Goal: Task Accomplishment & Management: Complete application form

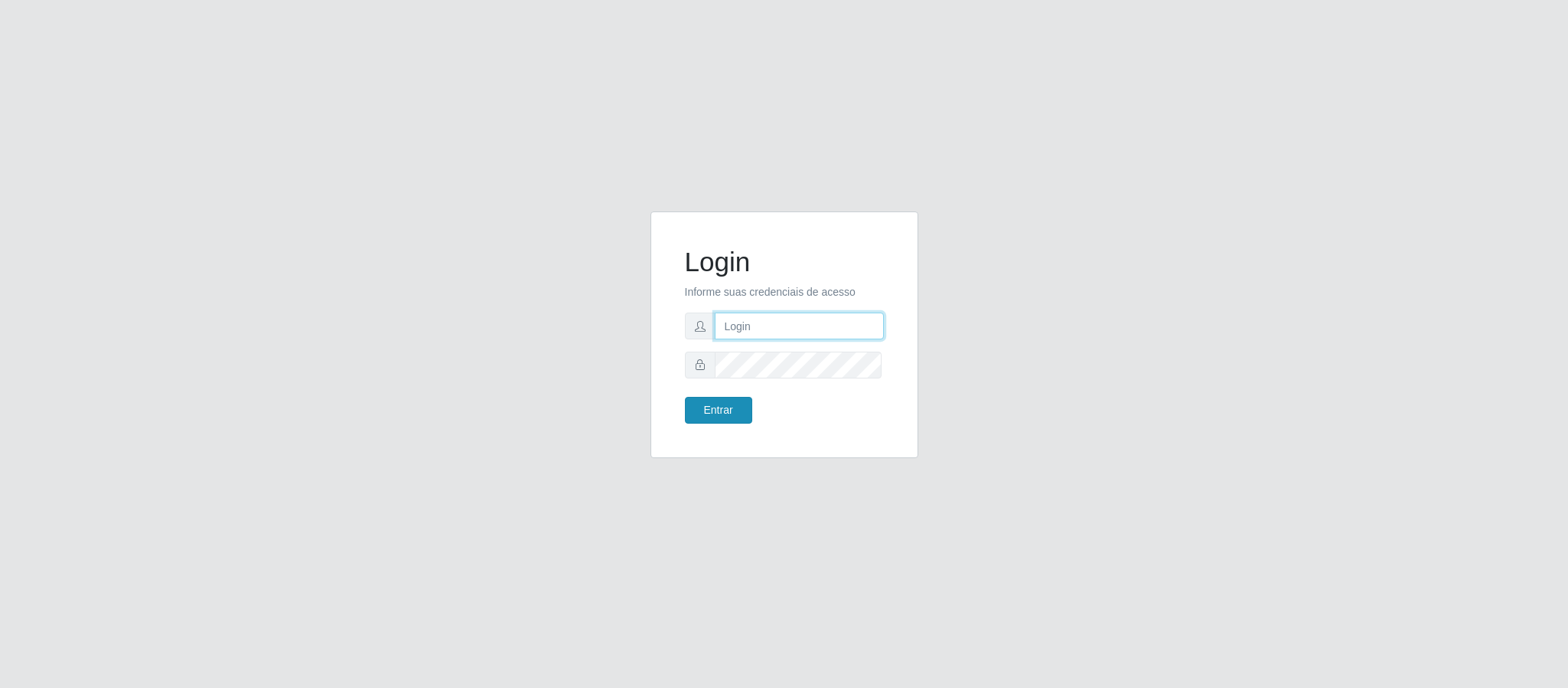
type input "[EMAIL_ADDRESS][DOMAIN_NAME]"
click at [742, 414] on button "Entrar" at bounding box center [718, 409] width 67 height 27
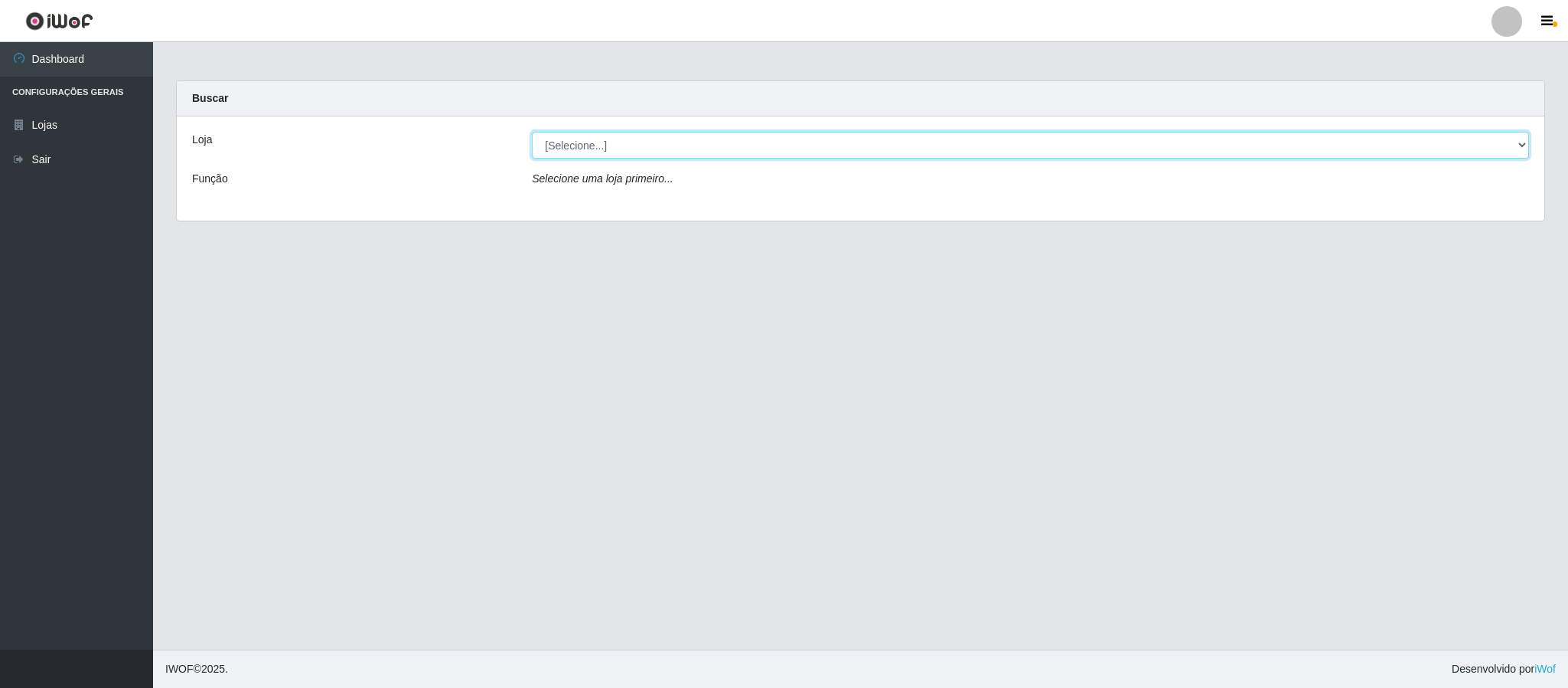
click at [784, 148] on select "[Selecione...] SuperFácil Atacado - Emaús" at bounding box center [1031, 145] width 997 height 27
select select "407"
click at [532, 132] on select "[Selecione...] SuperFácil Atacado - Emaús" at bounding box center [1031, 145] width 997 height 27
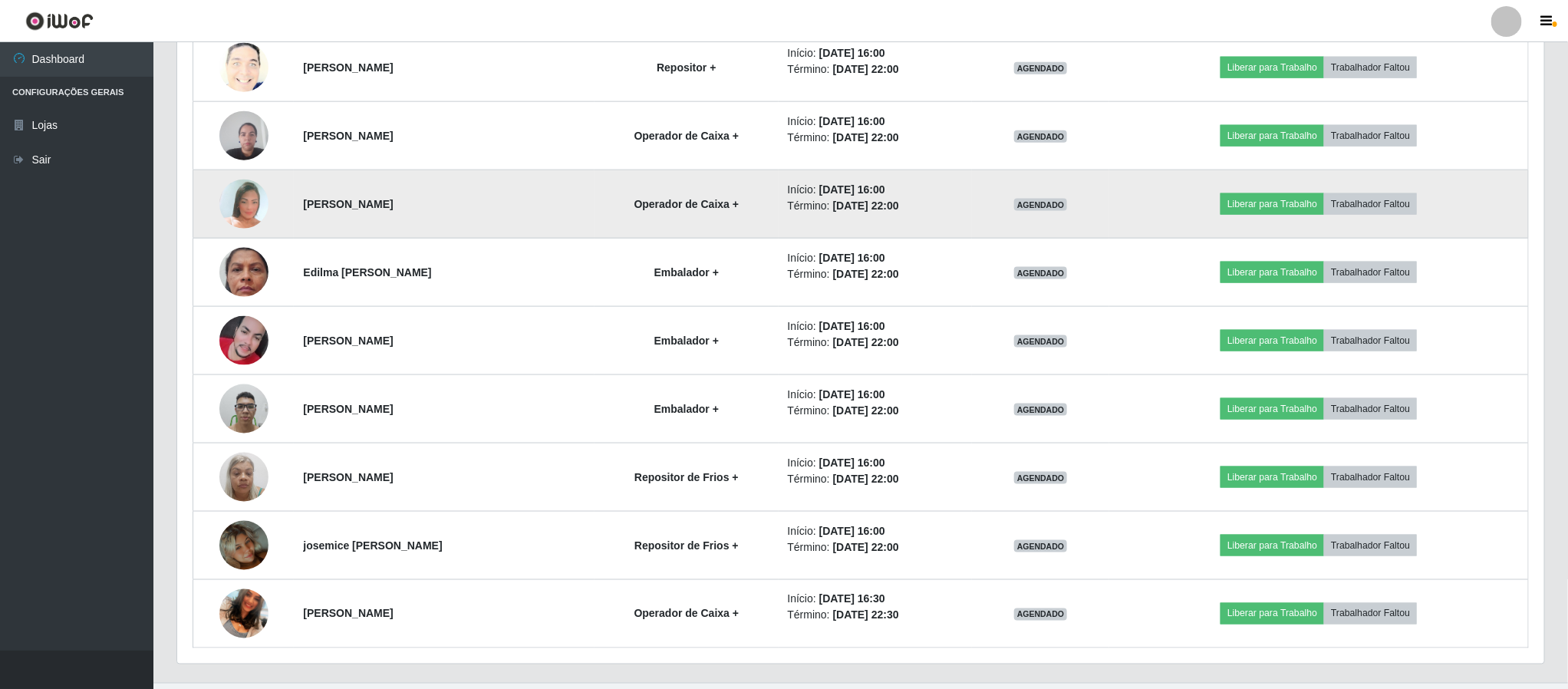
scroll to position [1021, 0]
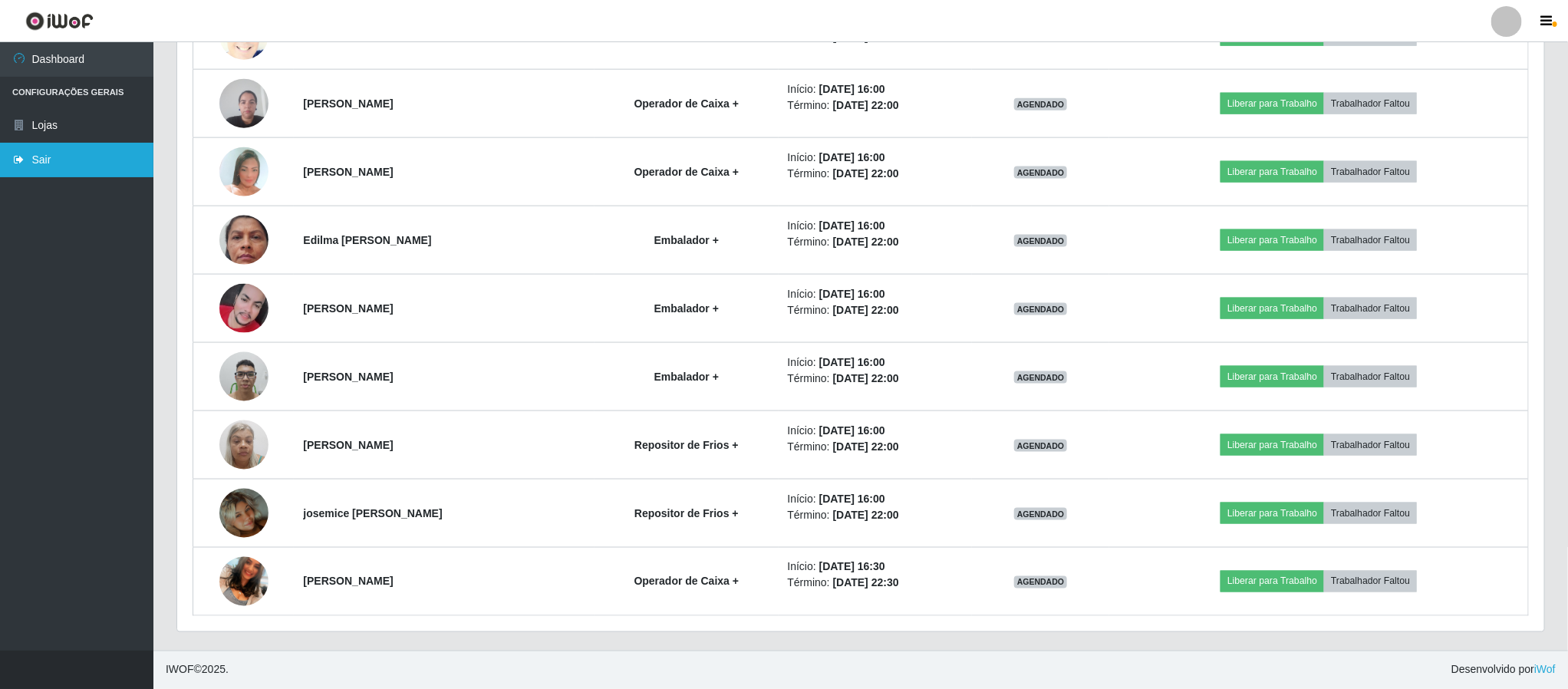
click at [53, 150] on link "Sair" at bounding box center [77, 160] width 154 height 34
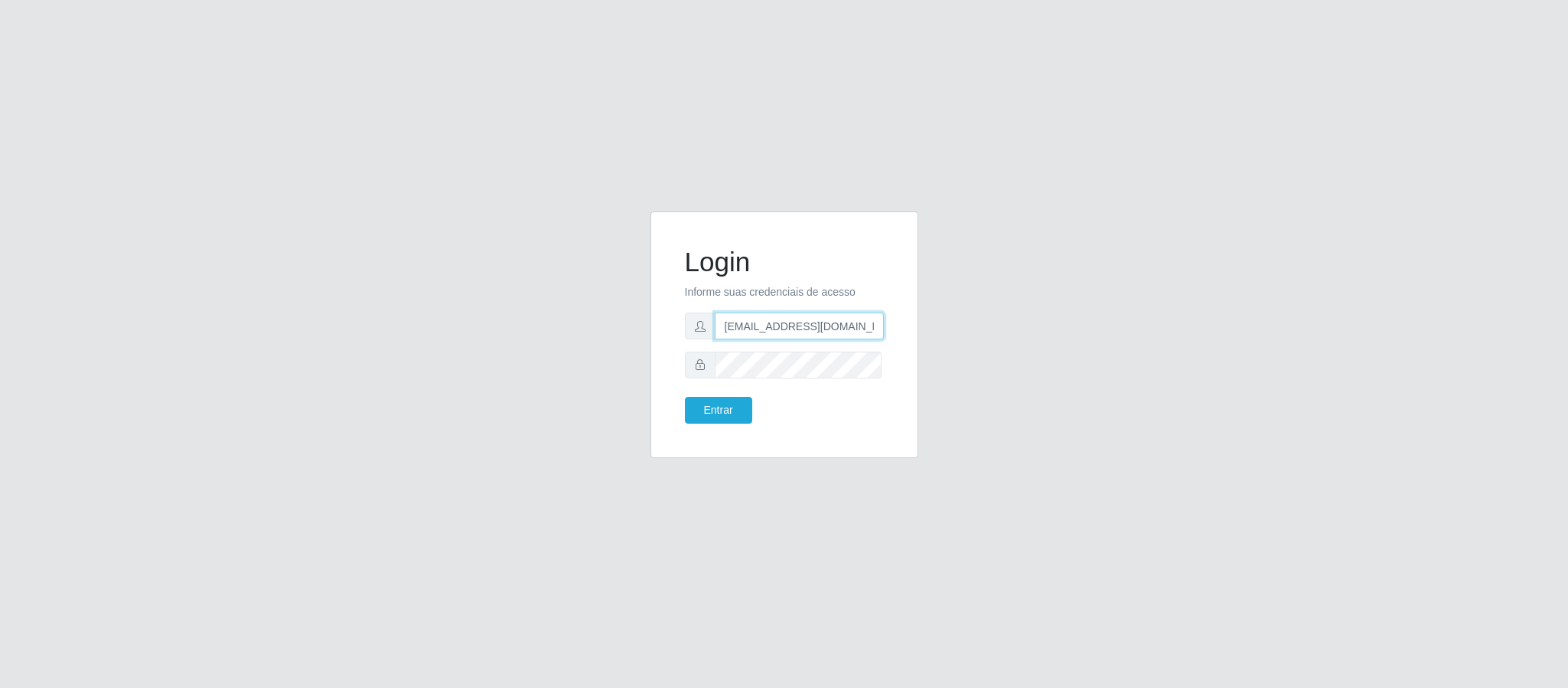
scroll to position [0, 7]
drag, startPoint x: 757, startPoint y: 327, endPoint x: 1046, endPoint y: 350, distance: 289.9
click at [1046, 350] on div "Login Informe suas credenciais de acesso [EMAIL_ADDRESS][DOMAIN_NAME] Entrar" at bounding box center [784, 344] width 873 height 265
click at [790, 323] on input "geova" at bounding box center [800, 325] width 169 height 27
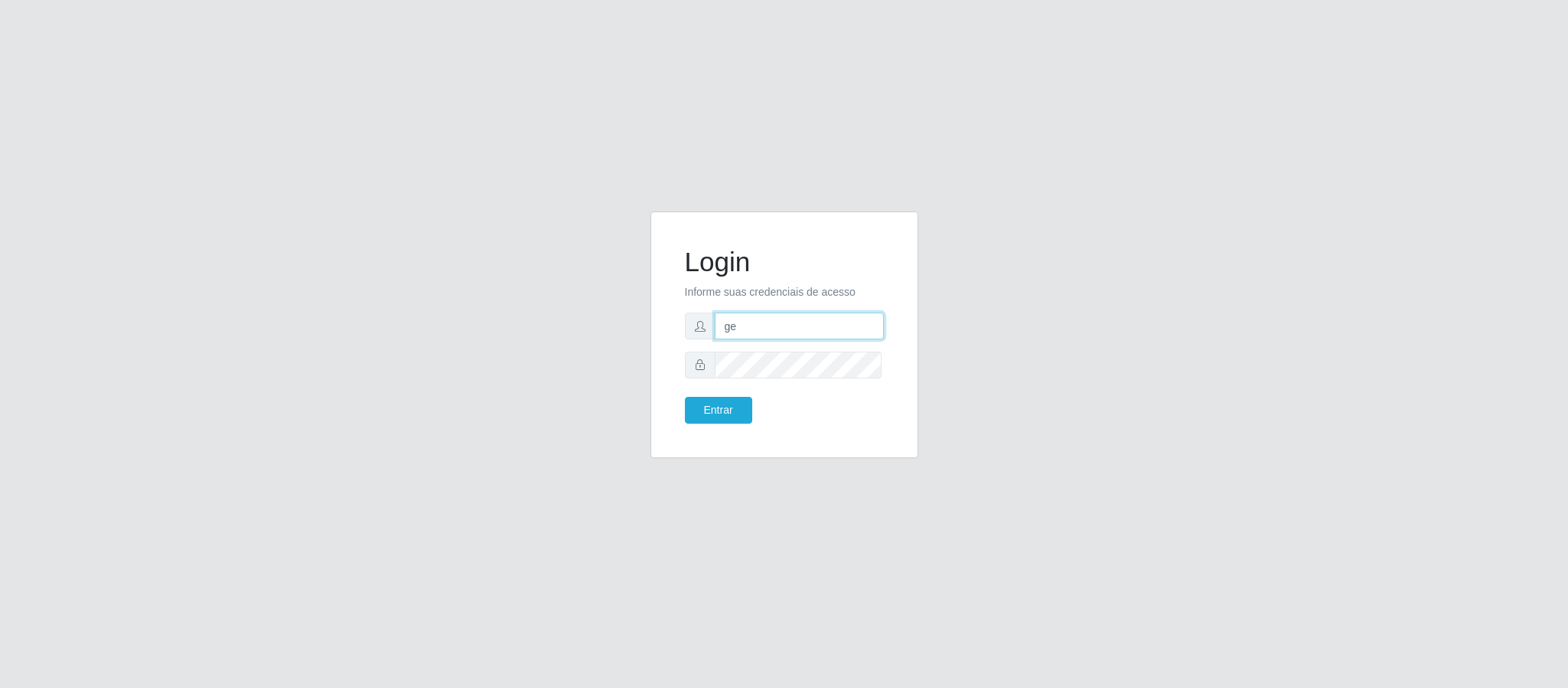
type input "g"
click at [784, 324] on input "text" at bounding box center [800, 325] width 169 height 27
type input "[EMAIL_ADDRESS][DOMAIN_NAME]"
click at [809, 381] on form "Login Informe suas credenciais de acesso [EMAIL_ADDRESS][DOMAIN_NAME] Entrar" at bounding box center [784, 335] width 199 height 178
click at [685, 397] on button "Entrar" at bounding box center [718, 409] width 67 height 27
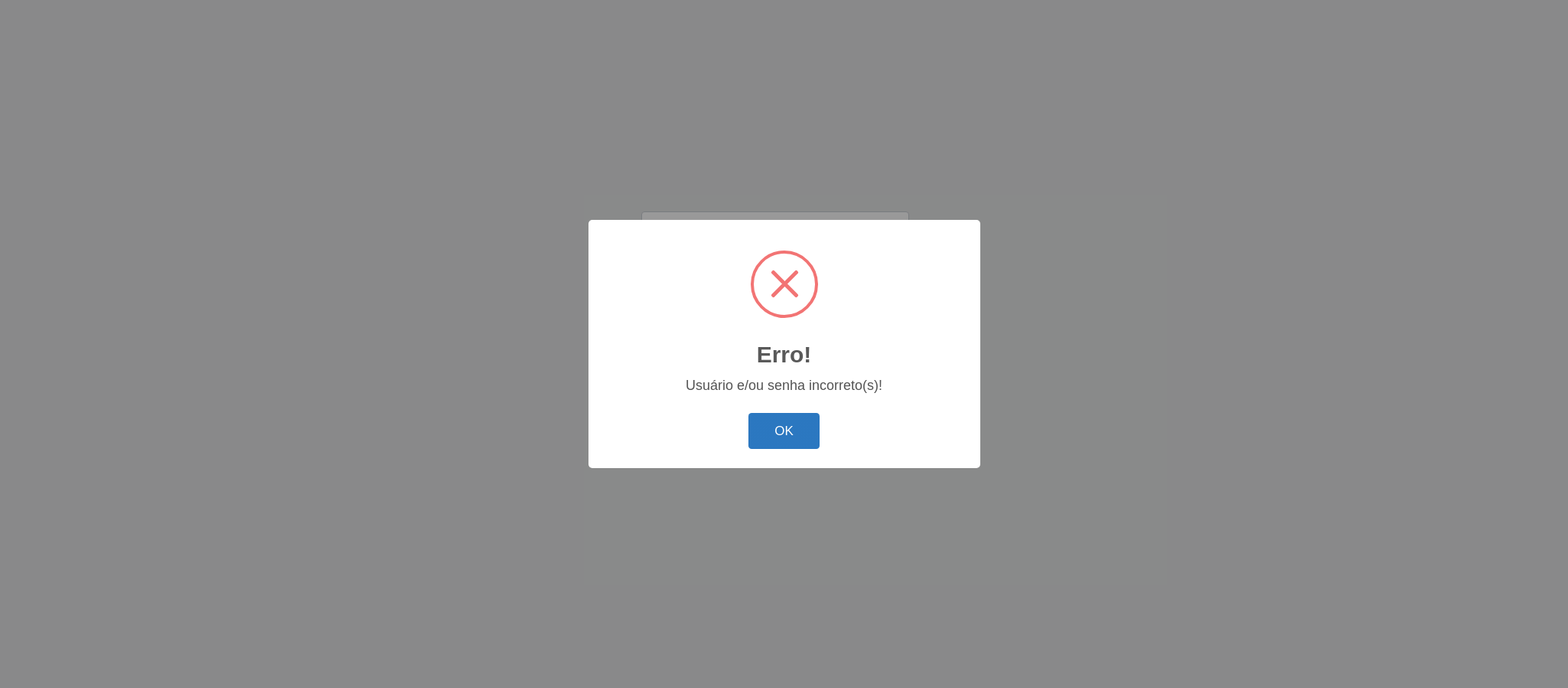
click at [788, 430] on button "OK" at bounding box center [784, 430] width 71 height 36
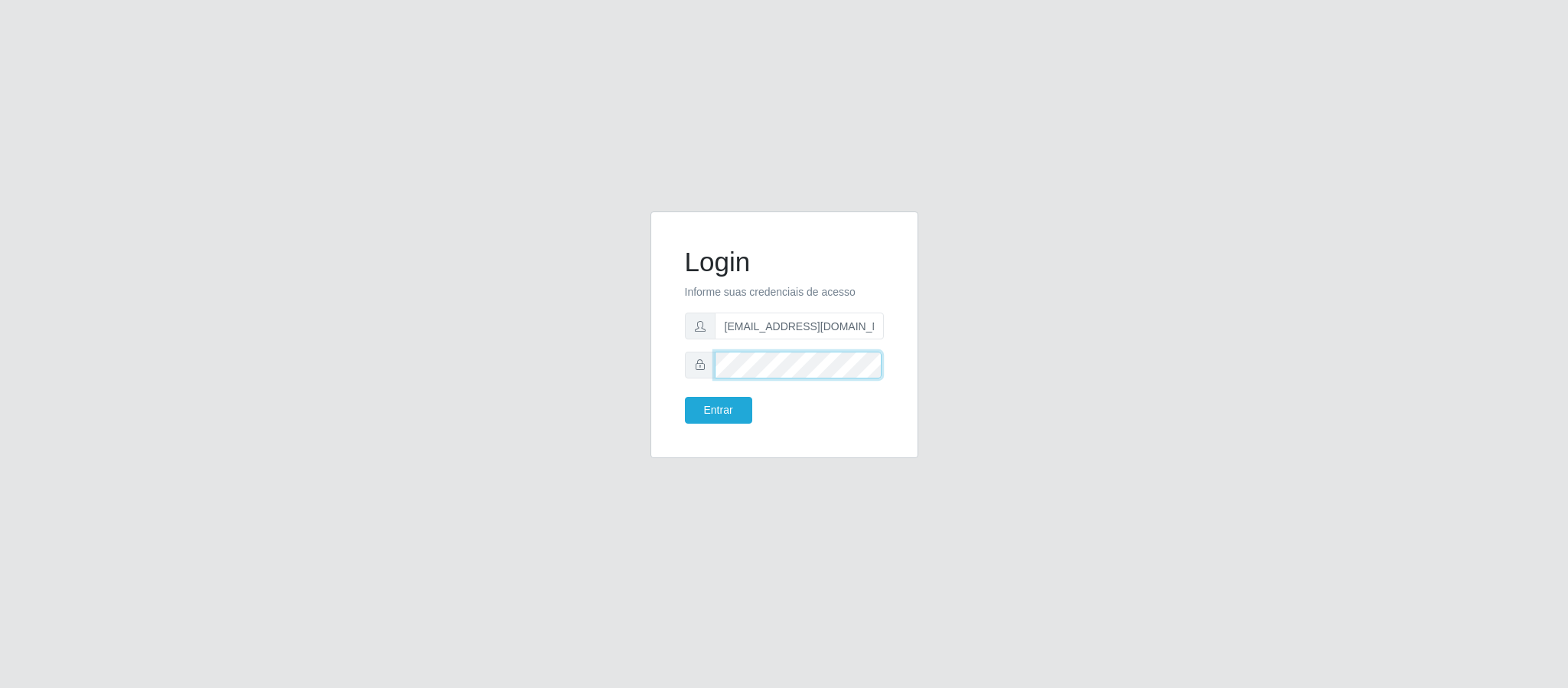
click at [273, 219] on div "Login Informe suas credenciais de acesso [EMAIL_ADDRESS][DOMAIN_NAME] Entrar" at bounding box center [784, 344] width 1568 height 688
click at [685, 397] on button "Entrar" at bounding box center [718, 409] width 67 height 27
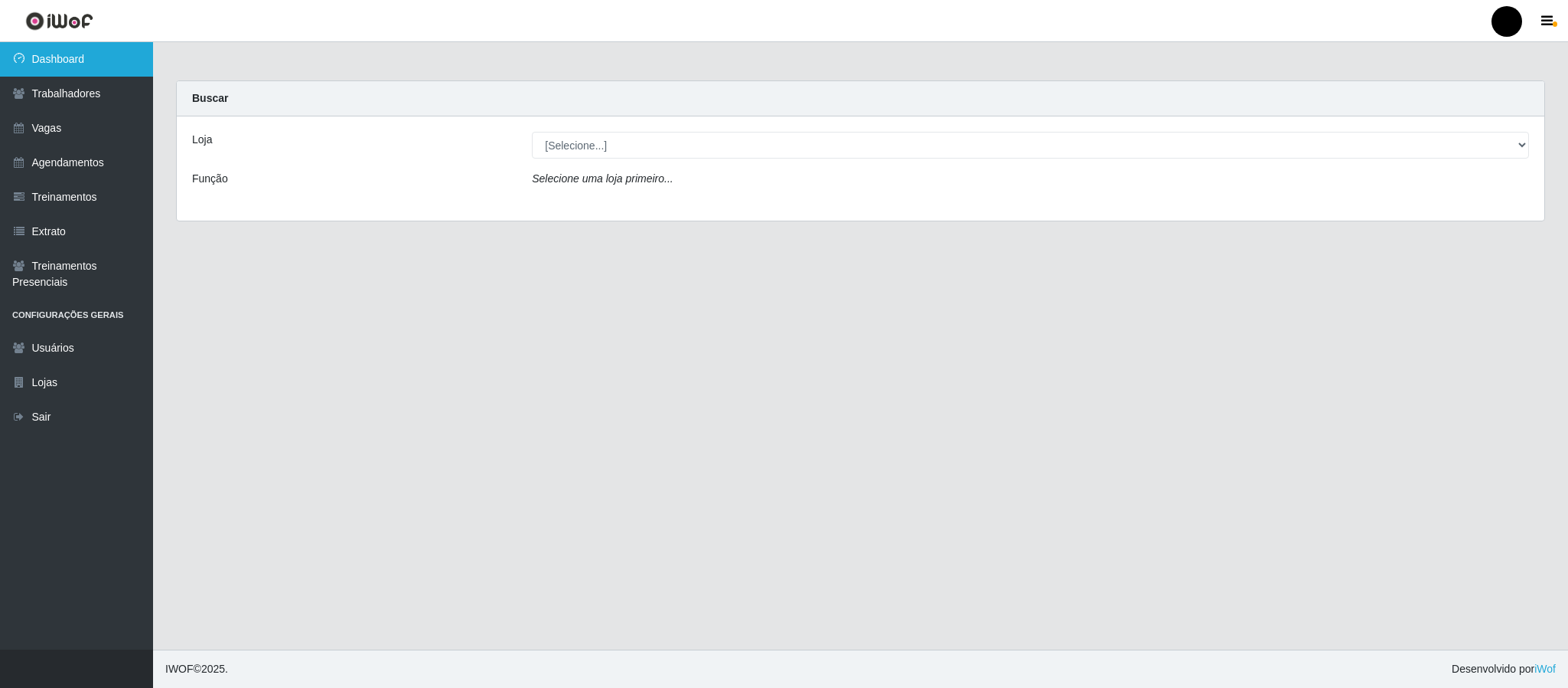
click at [88, 50] on link "Dashboard" at bounding box center [77, 59] width 153 height 34
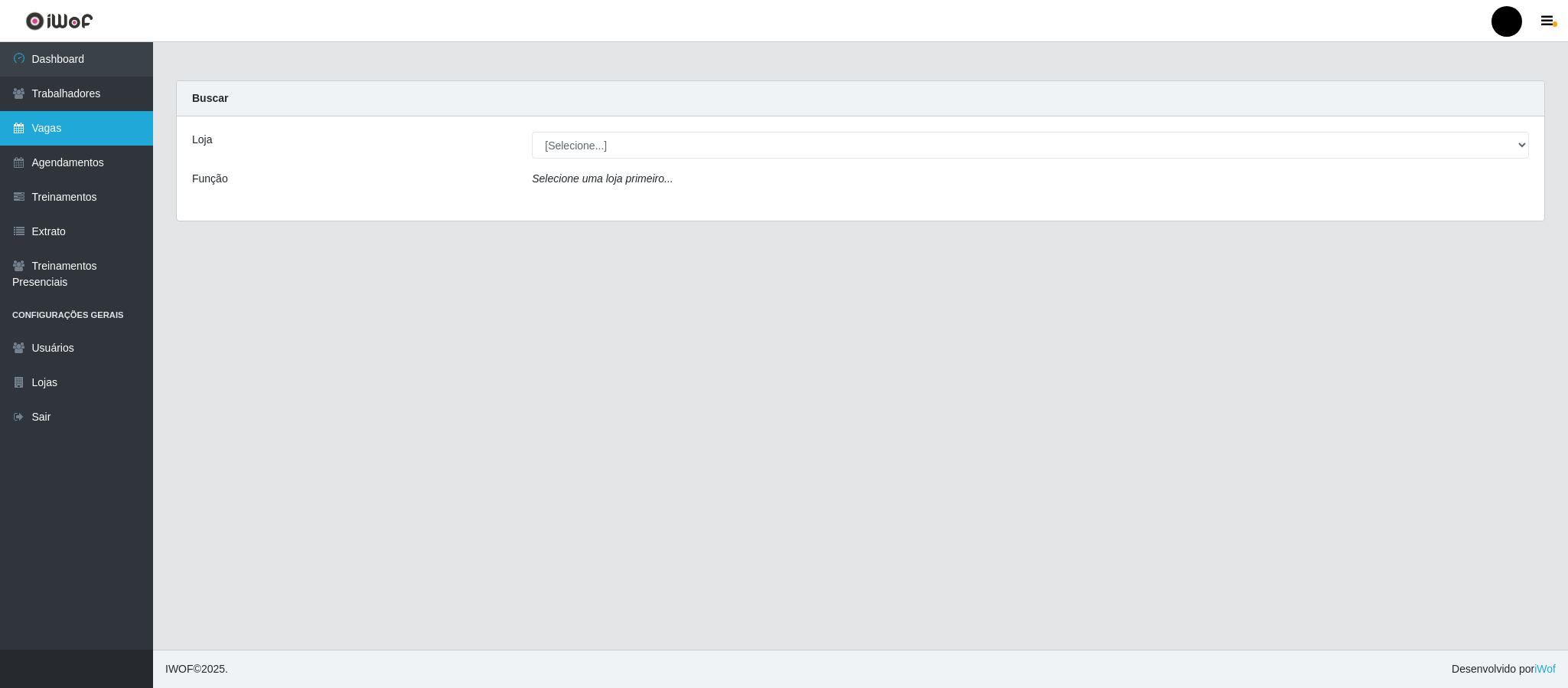
click at [115, 119] on link "Vagas" at bounding box center [77, 128] width 153 height 34
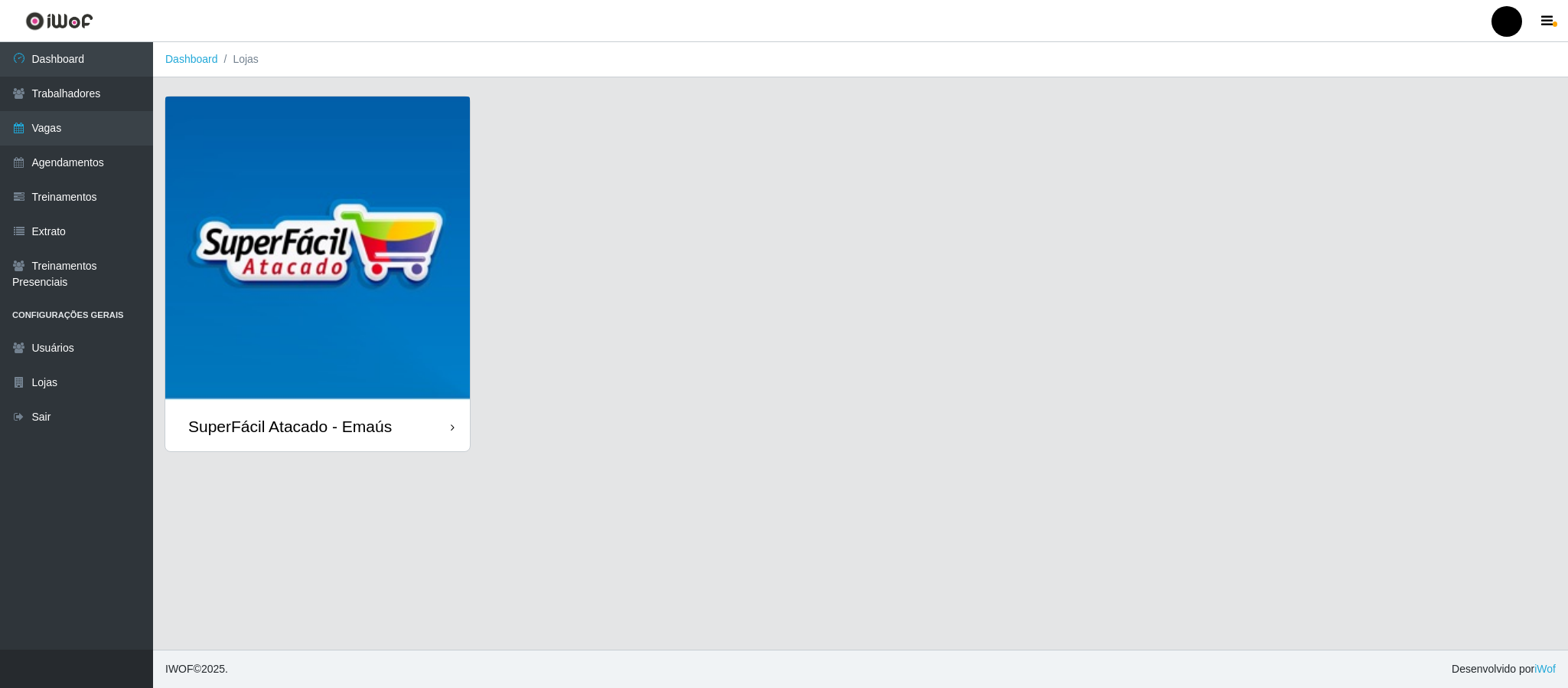
click at [305, 200] on img at bounding box center [318, 249] width 305 height 305
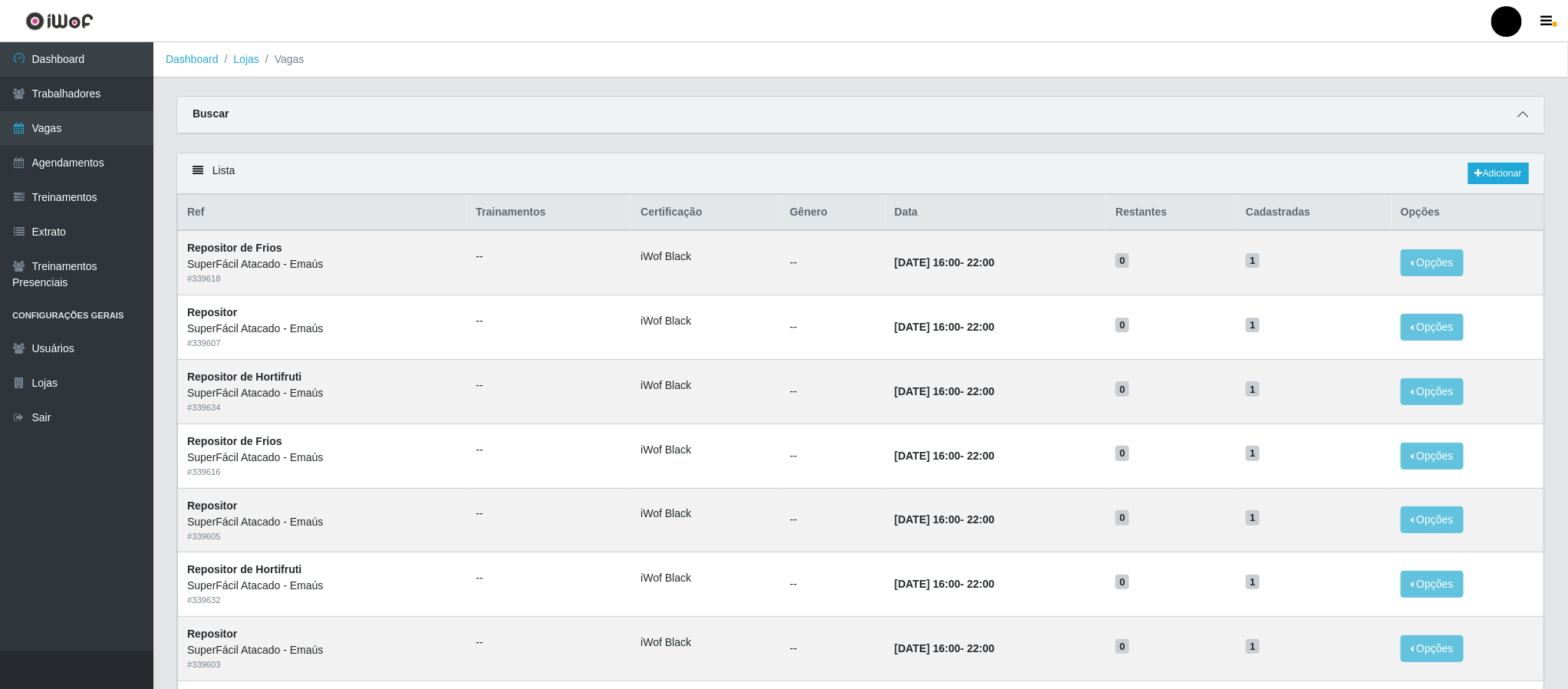
click at [1524, 113] on icon at bounding box center [1523, 113] width 11 height 11
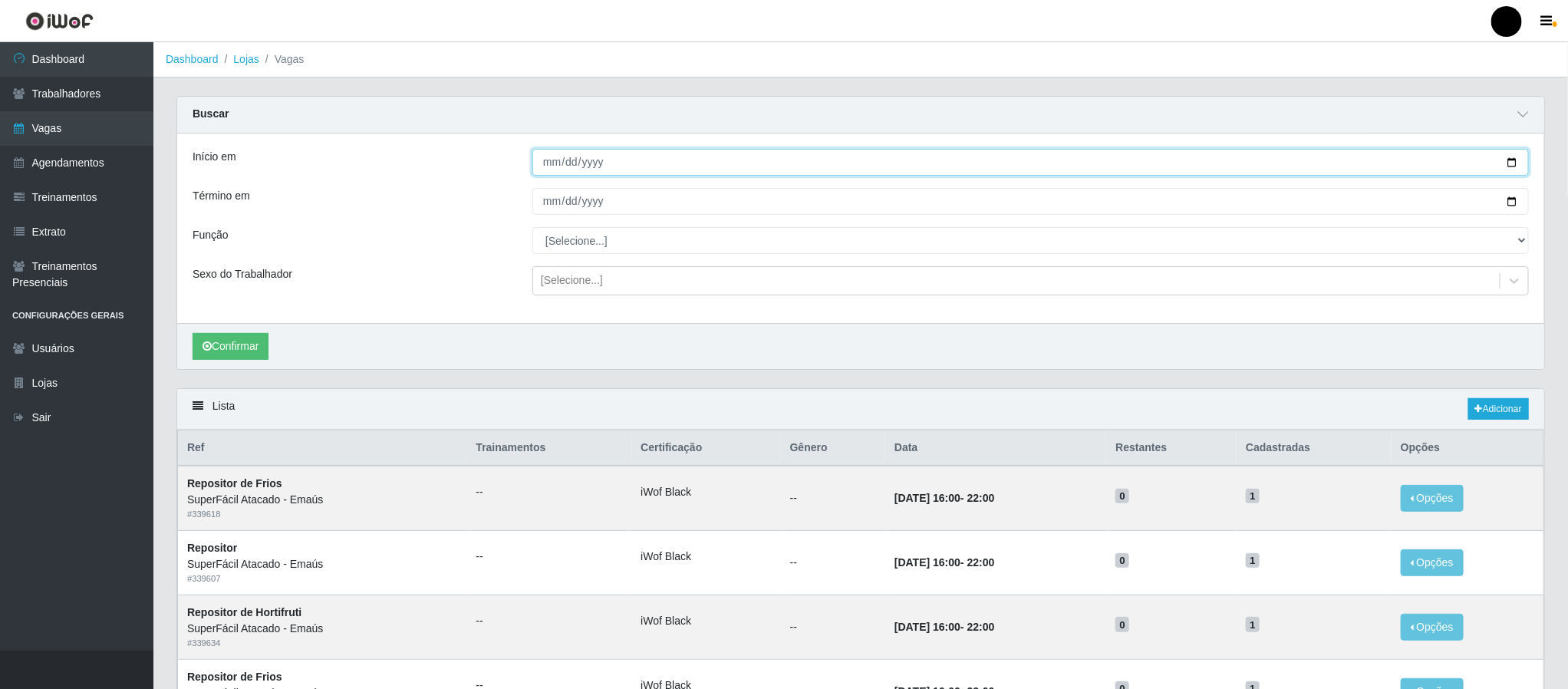
click at [1510, 168] on input "Início em" at bounding box center [1031, 162] width 997 height 27
type input "[DATE]"
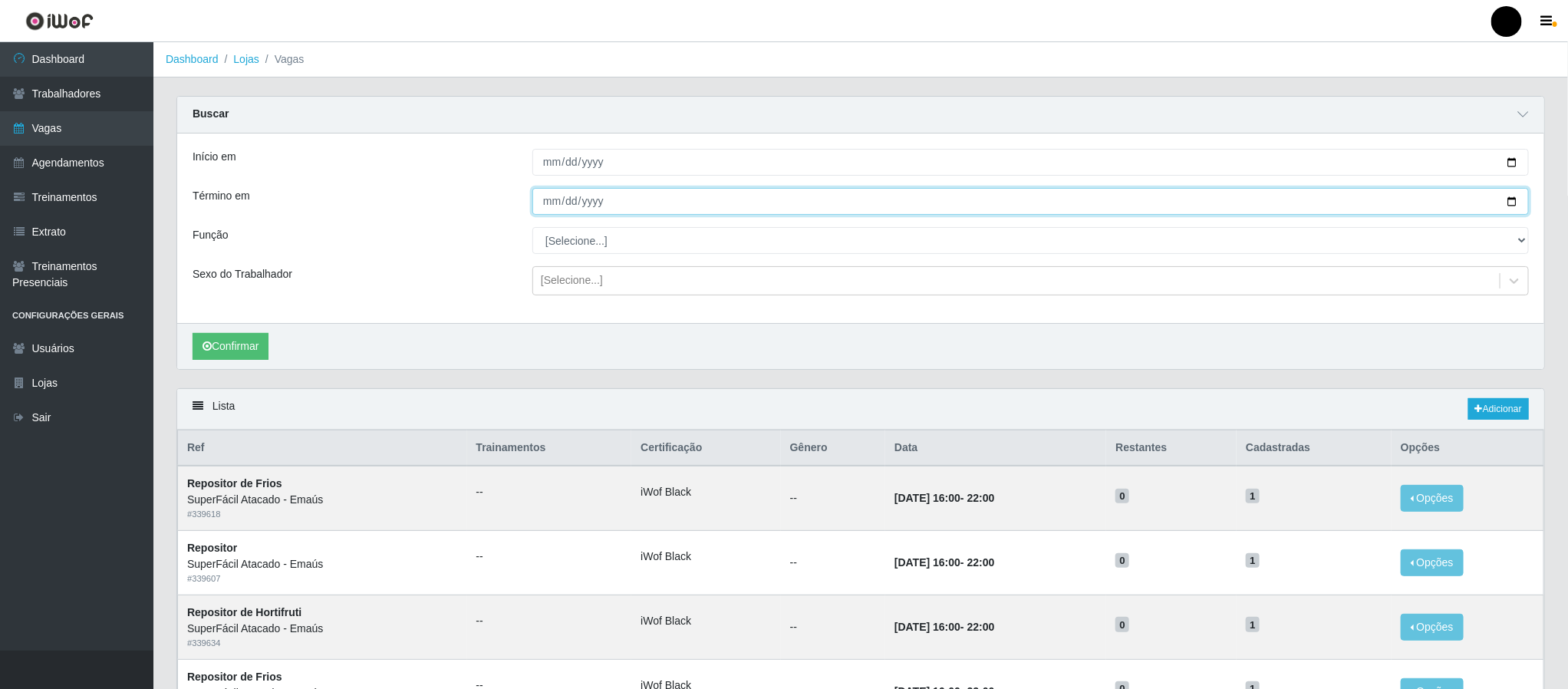
click at [1513, 202] on input "Término em" at bounding box center [1031, 201] width 997 height 27
type input "[DATE]"
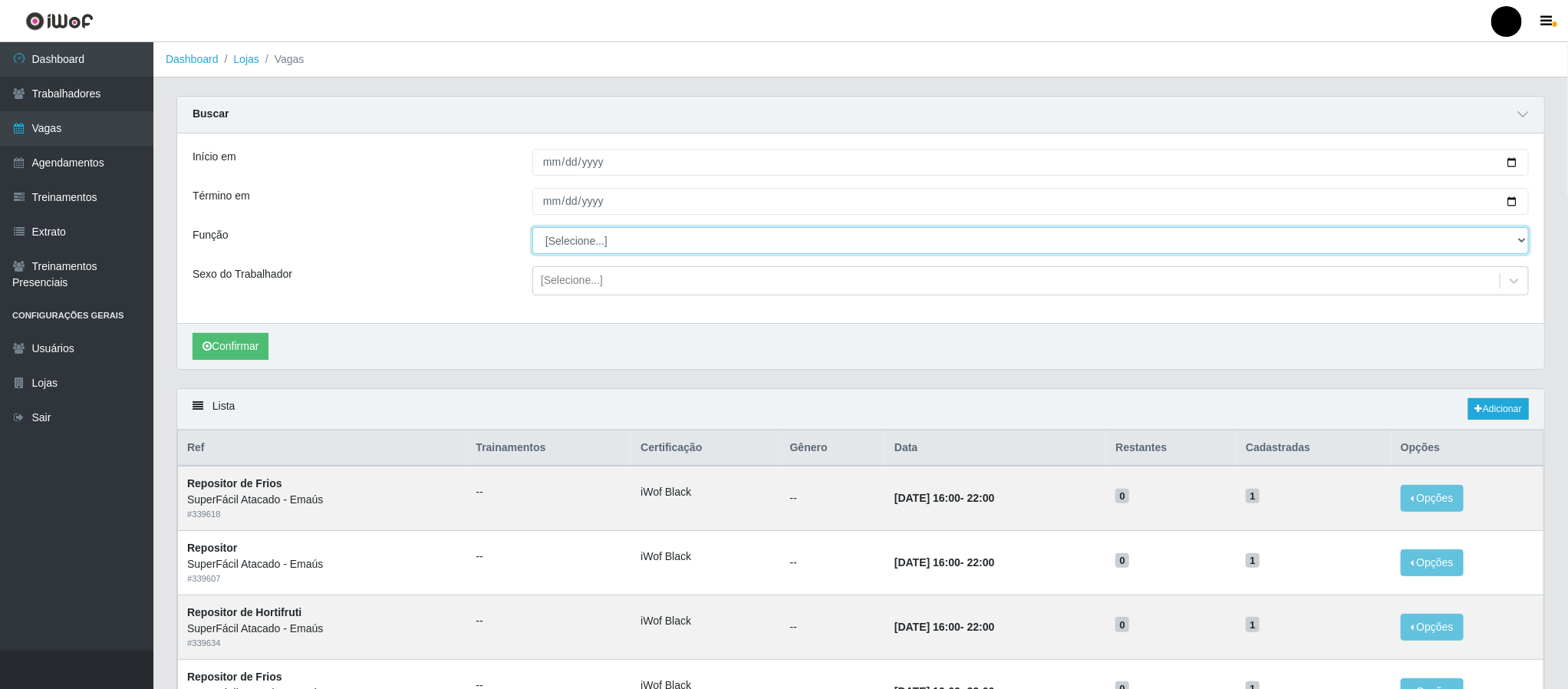
click at [585, 237] on select "[Selecione...] Auxiliar de Estacionamento Auxiliar de Estacionamento + Auxiliar…" at bounding box center [1031, 240] width 997 height 27
select select "72"
click at [533, 229] on select "[Selecione...] Auxiliar de Estacionamento Auxiliar de Estacionamento + Auxiliar…" at bounding box center [1031, 240] width 997 height 27
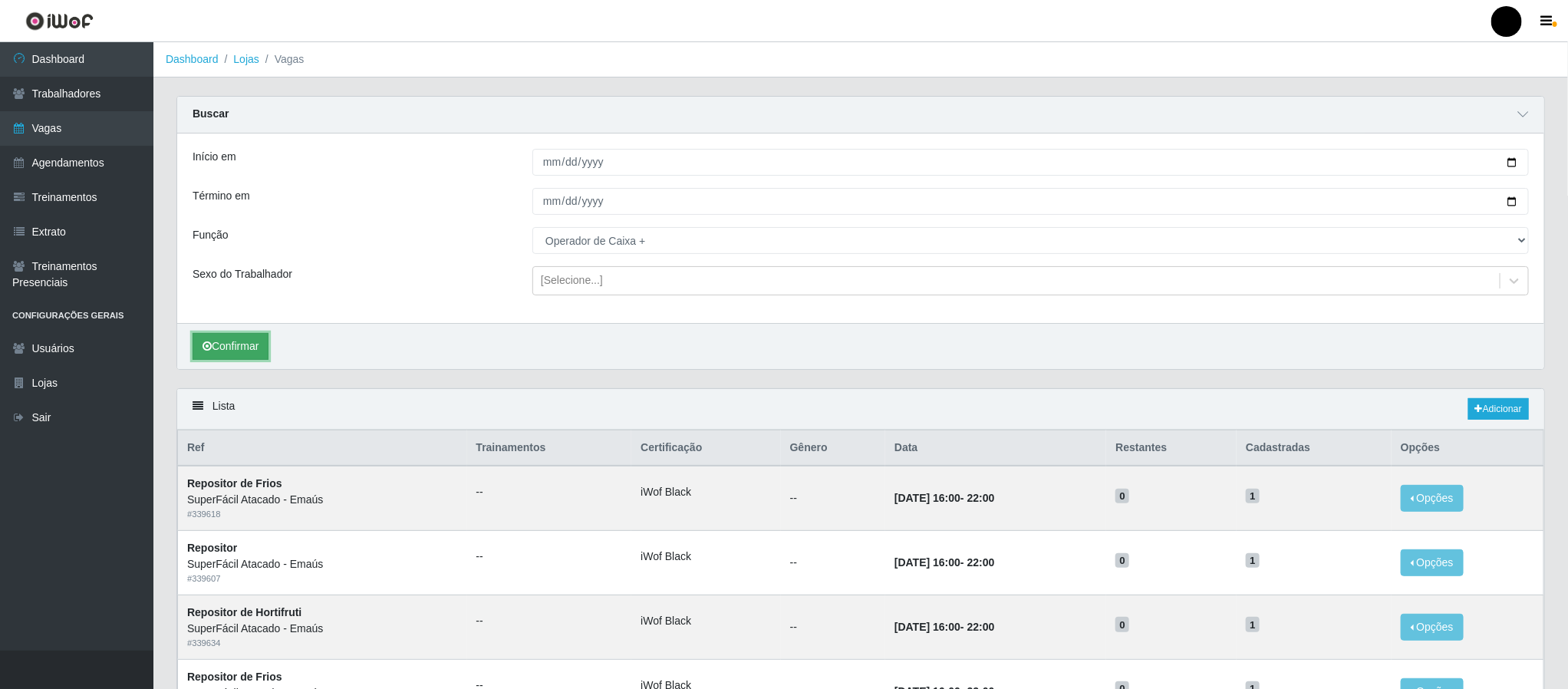
click at [243, 353] on button "Confirmar" at bounding box center [230, 346] width 76 height 27
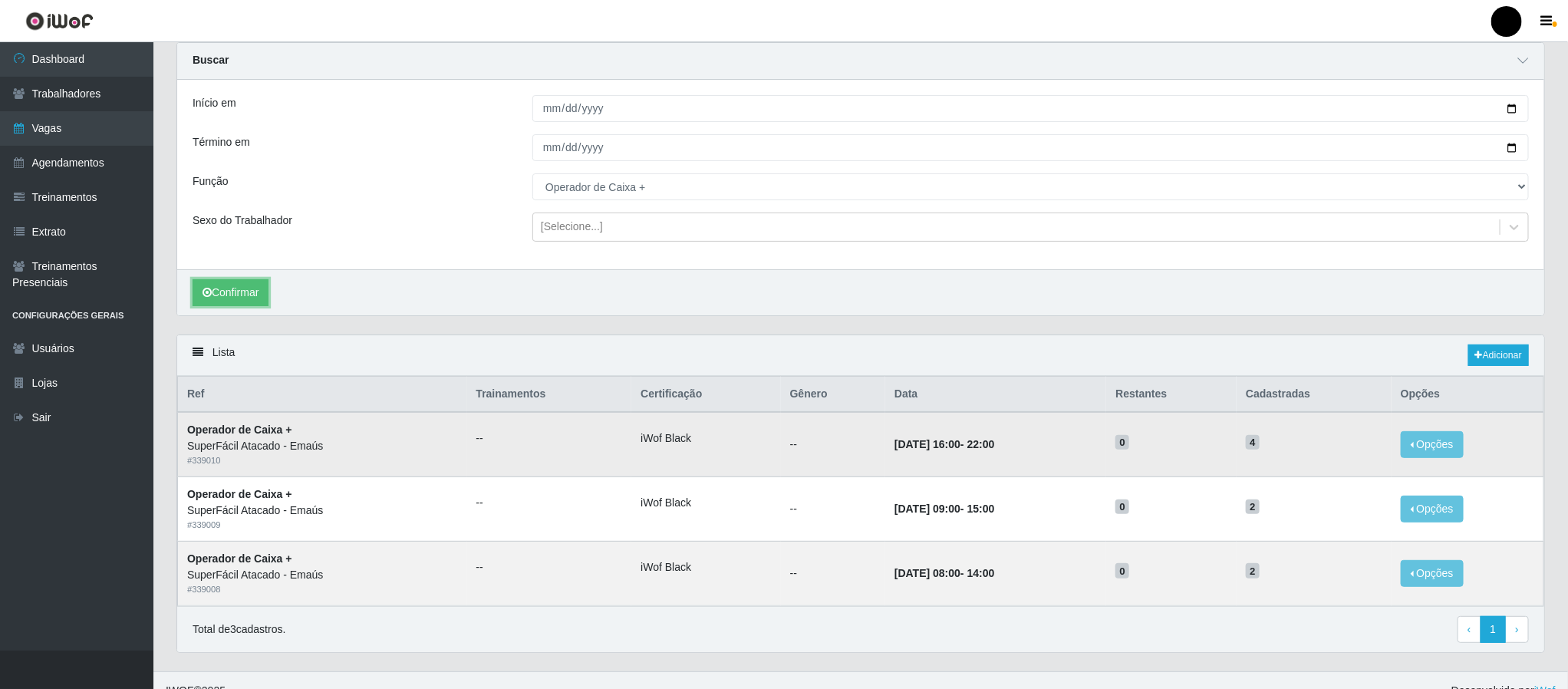
scroll to position [83, 0]
